Goal: Book appointment/travel/reservation

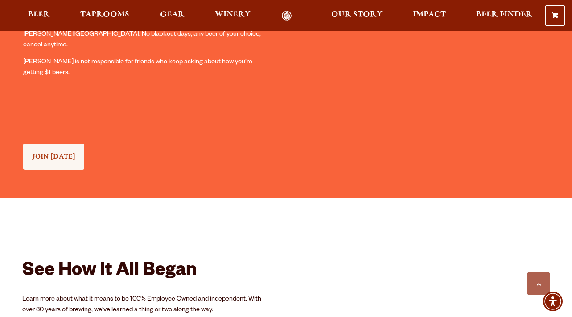
scroll to position [814, 0]
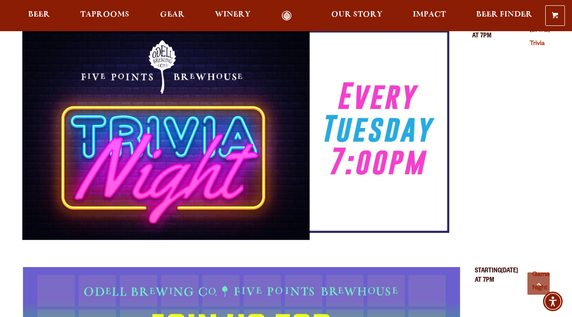
scroll to position [633, 0]
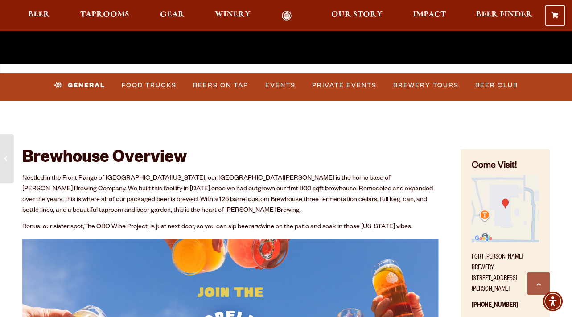
scroll to position [246, 0]
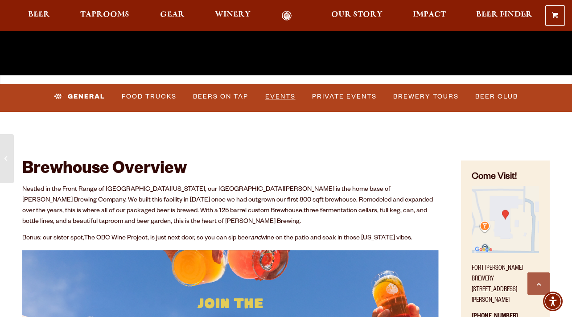
click at [280, 101] on link "Events" at bounding box center [279, 96] width 37 height 20
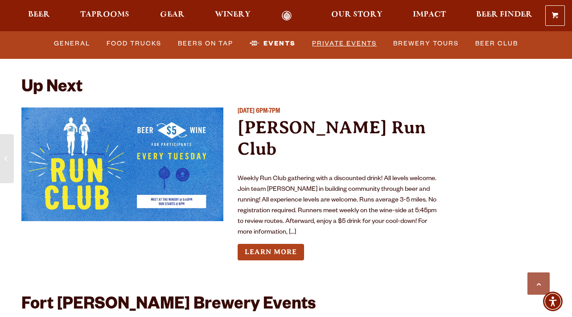
scroll to position [3247, 0]
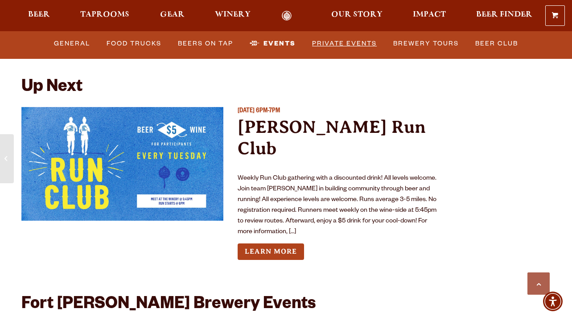
click at [362, 48] on link "Private Events" at bounding box center [344, 43] width 72 height 20
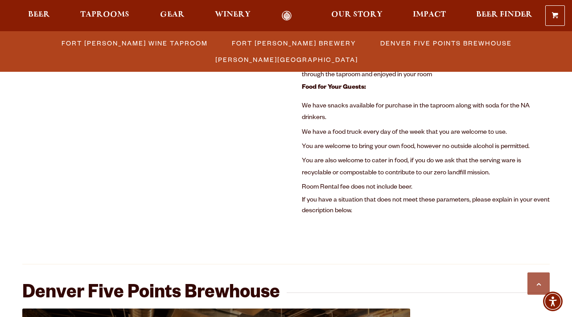
scroll to position [654, 0]
